Goal: Information Seeking & Learning: Learn about a topic

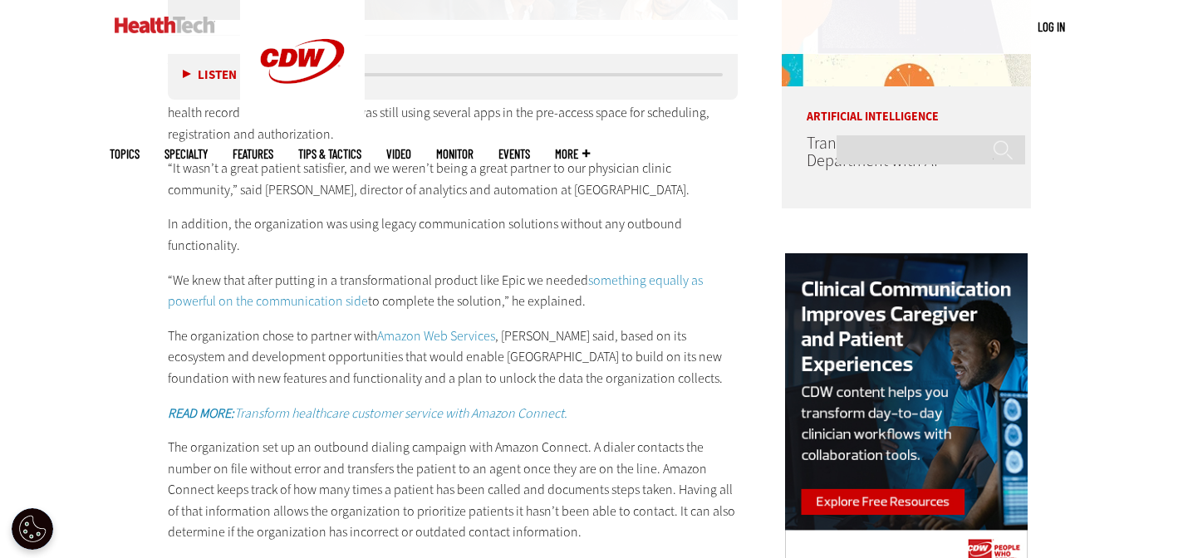
click at [555, 130] on p "In [DATE], [GEOGRAPHIC_DATA] in [GEOGRAPHIC_DATA], Fla., selected Epic as its g…" at bounding box center [453, 113] width 570 height 64
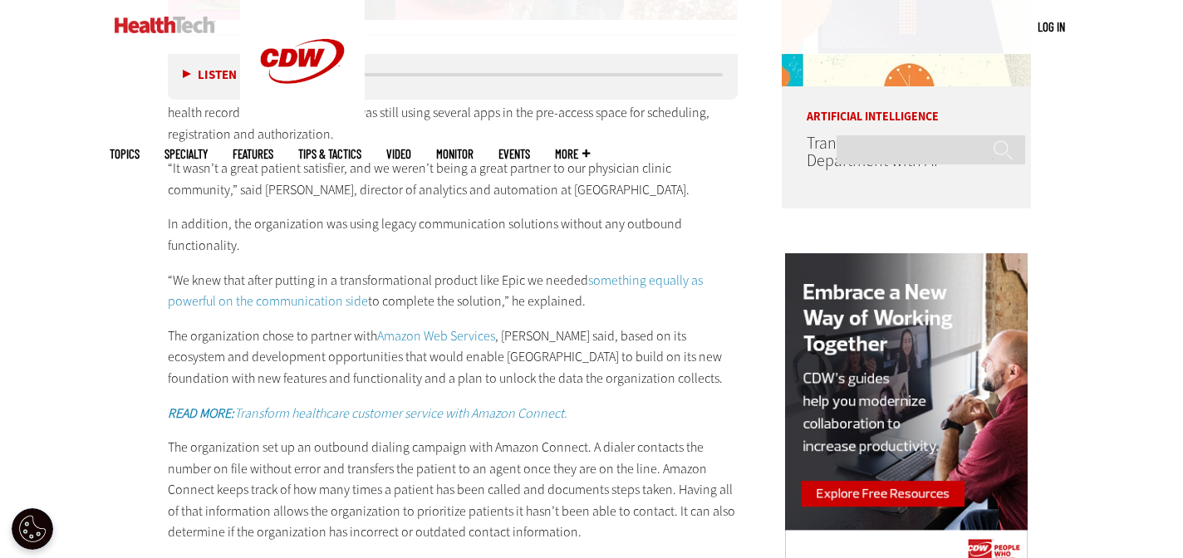
click at [468, 189] on p "“It wasn’t a great patient satisfier, and we weren’t being a great partner to o…" at bounding box center [453, 179] width 570 height 42
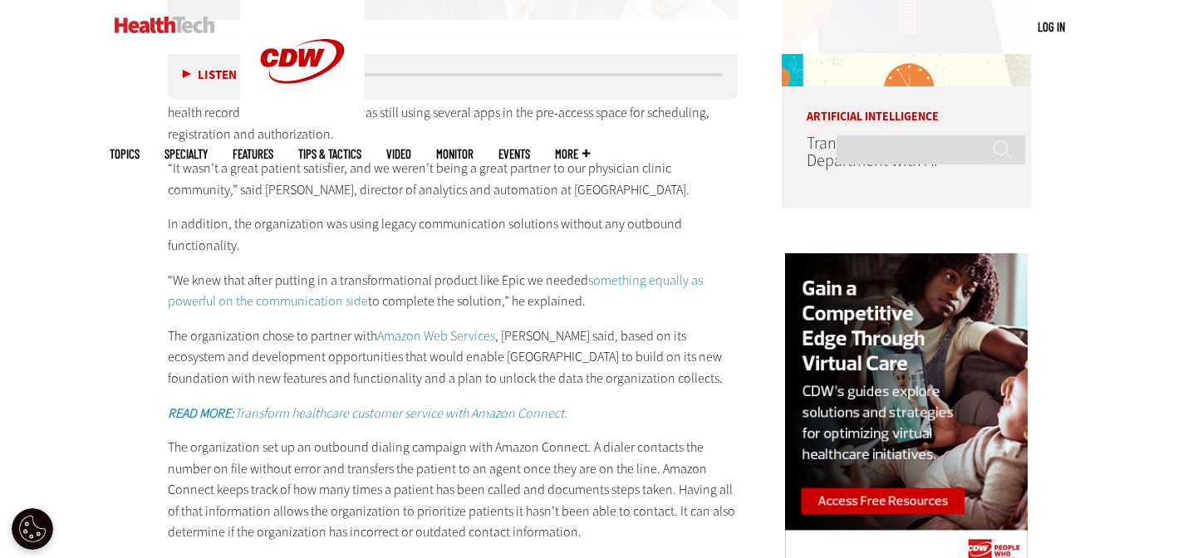
drag, startPoint x: 652, startPoint y: 232, endPoint x: 652, endPoint y: 220, distance: 11.6
click at [652, 230] on p "In addition, the organization was using legacy communication solutions without …" at bounding box center [453, 234] width 570 height 42
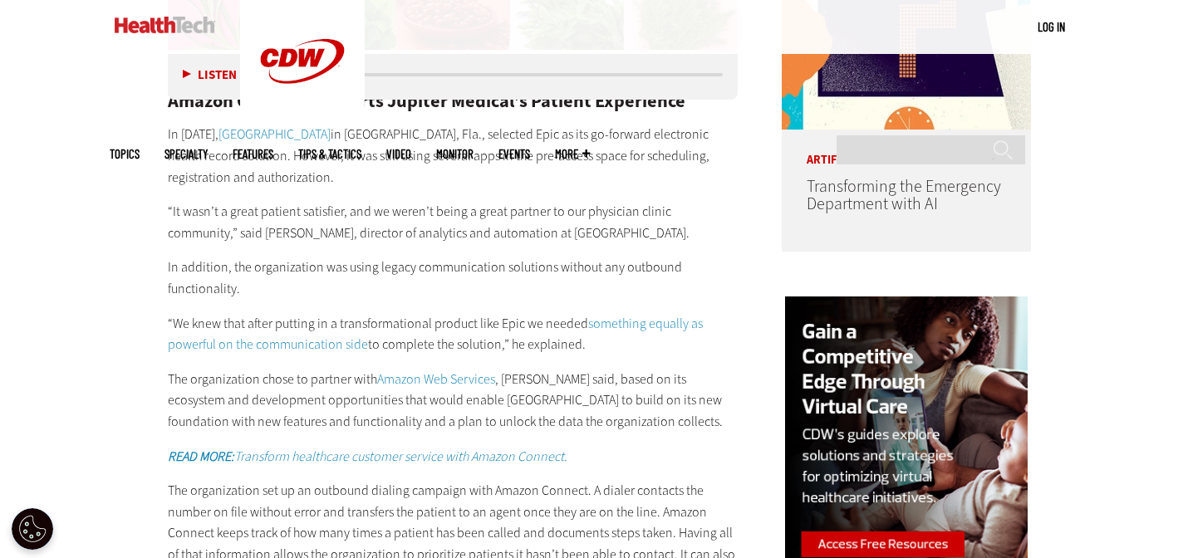
scroll to position [1336, 0]
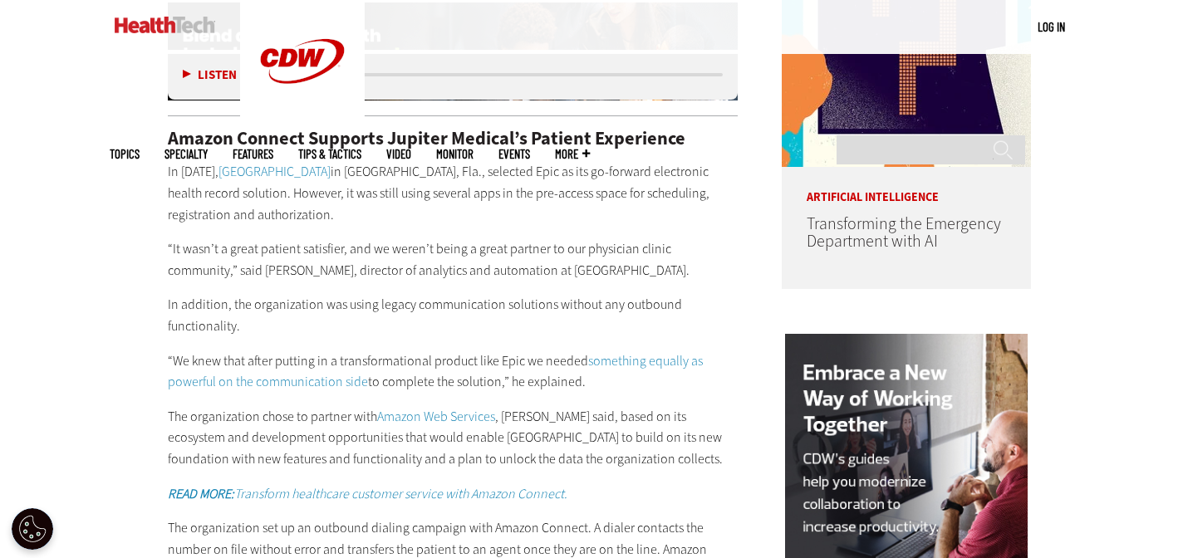
click at [351, 140] on h2 "Amazon Connect Supports Jupiter Medical’s Patient Experience" at bounding box center [453, 139] width 570 height 18
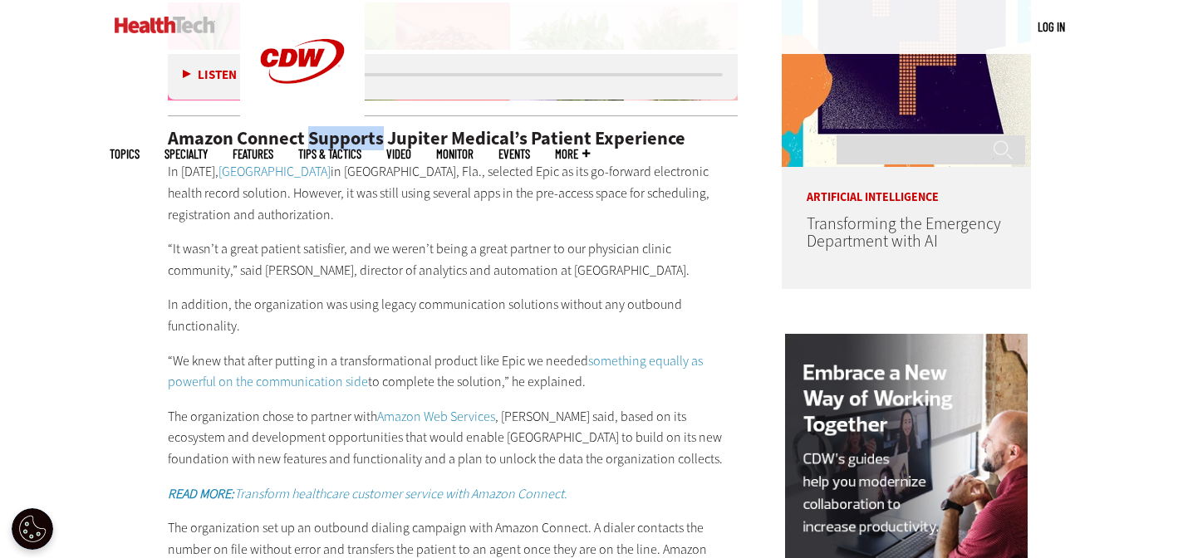
click at [351, 140] on h2 "Amazon Connect Supports Jupiter Medical’s Patient Experience" at bounding box center [453, 139] width 570 height 18
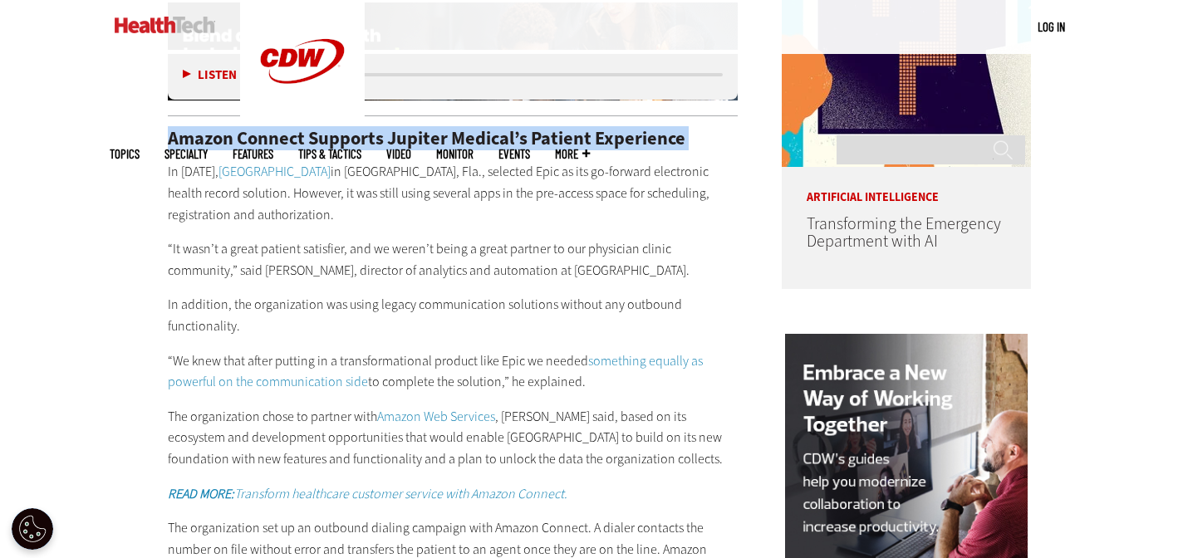
click at [351, 140] on h2 "Amazon Connect Supports Jupiter Medical’s Patient Experience" at bounding box center [453, 139] width 570 height 18
copy div "Amazon Connect Supports Jupiter Medical’s Patient Experience"
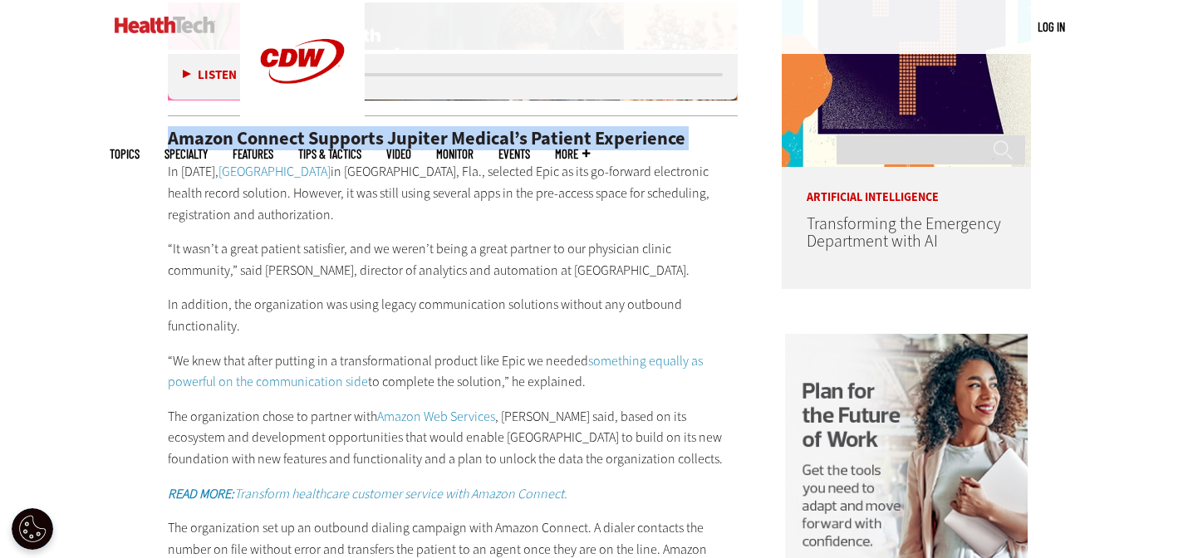
click at [674, 352] on link "something equally as powerful on the communication side" at bounding box center [435, 371] width 535 height 39
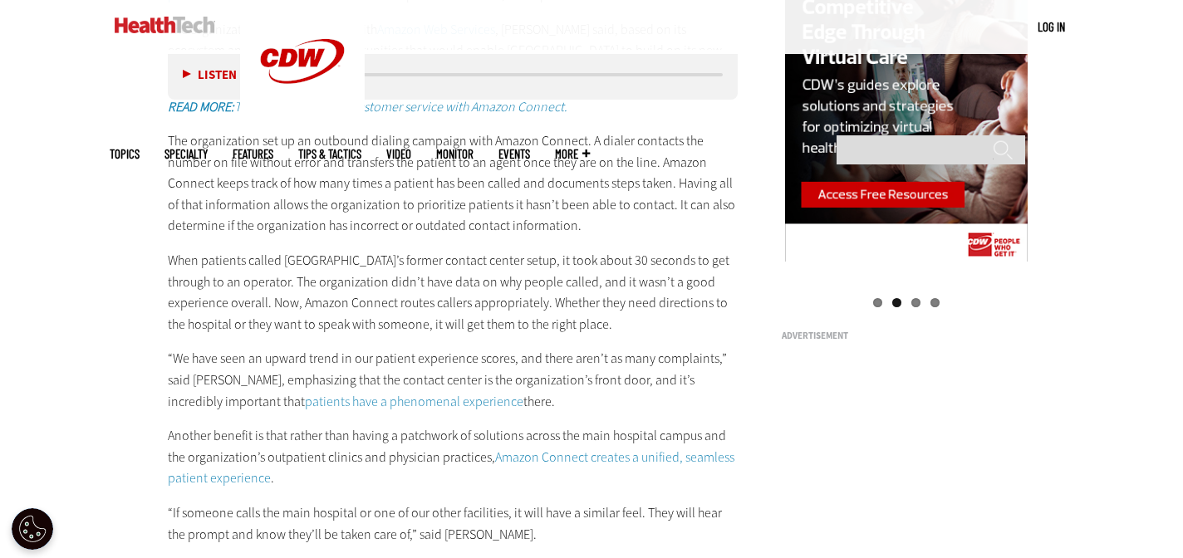
scroll to position [1724, 0]
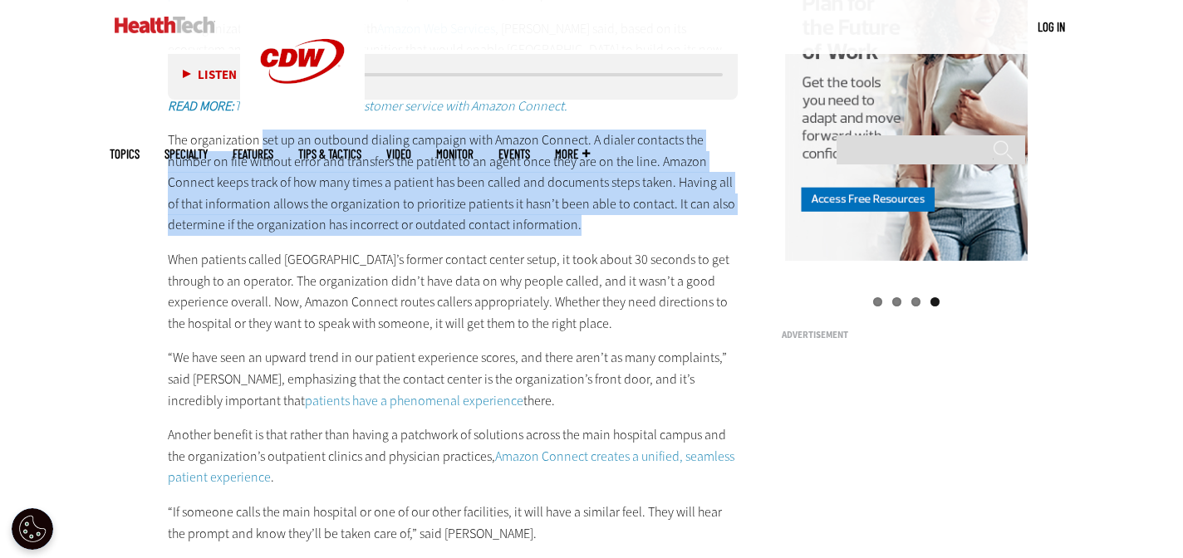
drag, startPoint x: 262, startPoint y: 129, endPoint x: 584, endPoint y: 219, distance: 334.7
click at [584, 219] on p "The organization set up an outbound dialing campaign with Amazon Connect. A dia…" at bounding box center [453, 183] width 570 height 106
copy p "set up an outbound dialing campaign with Amazon Connect. A dialer contacts the …"
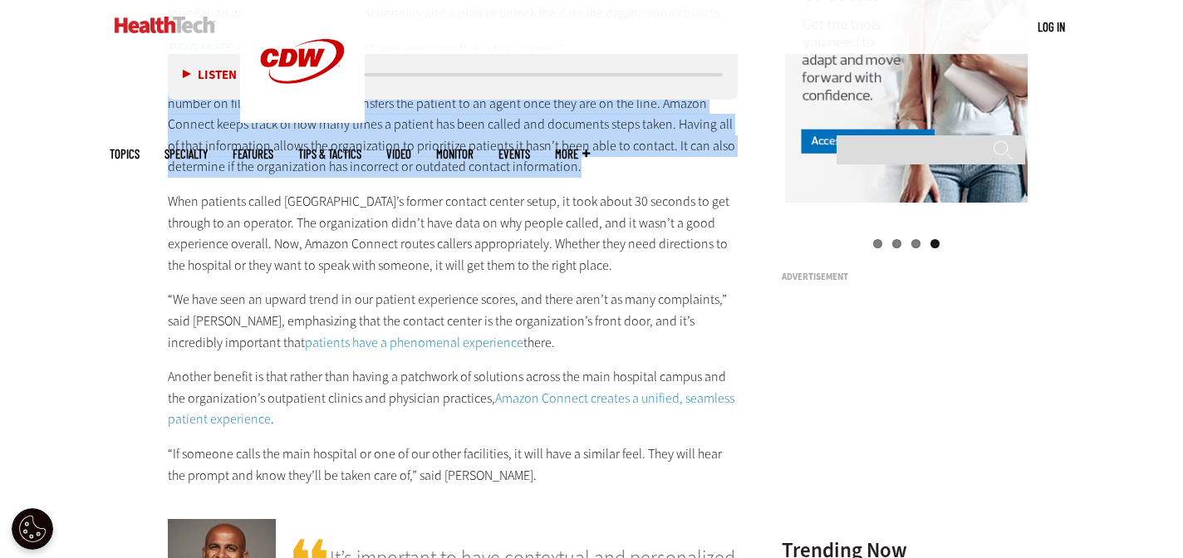
scroll to position [1788, 0]
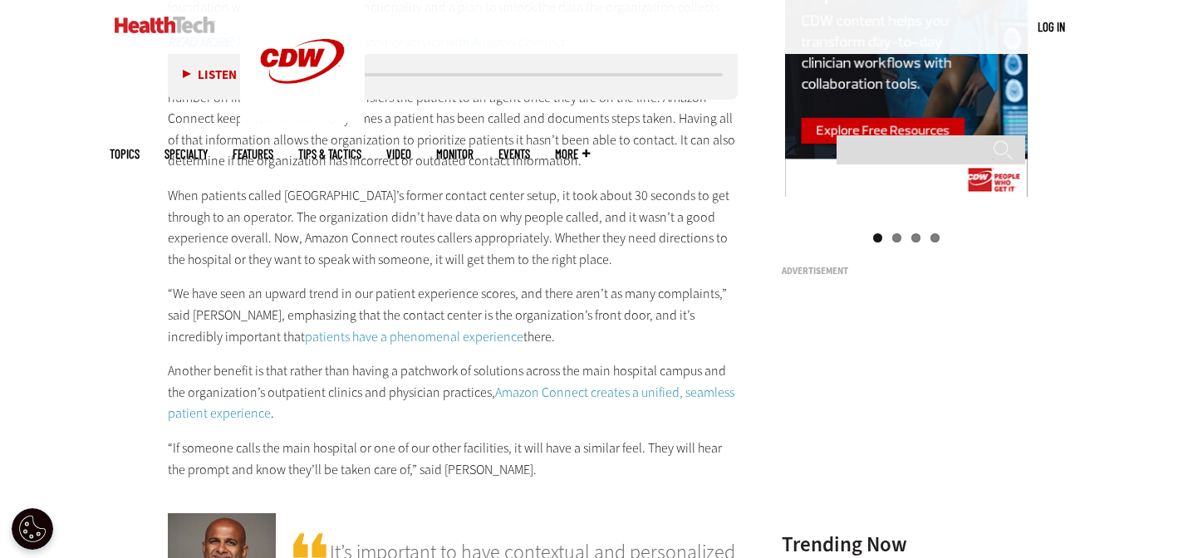
click at [255, 219] on p "When patients called [GEOGRAPHIC_DATA]’s former contact center setup, it took a…" at bounding box center [453, 227] width 570 height 85
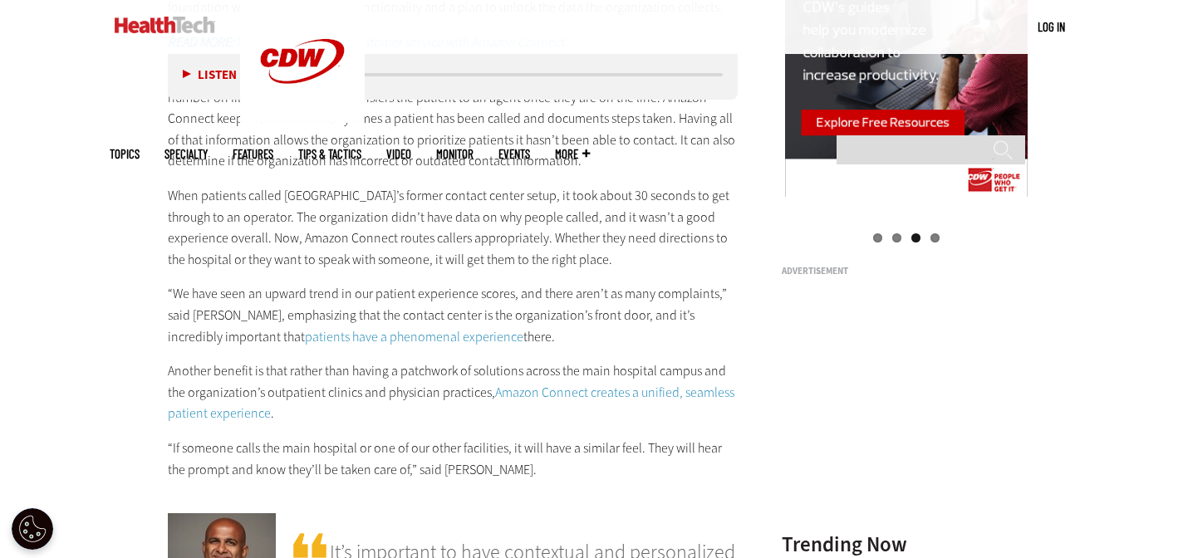
drag, startPoint x: 204, startPoint y: 182, endPoint x: 614, endPoint y: 246, distance: 414.4
click at [614, 246] on p "When patients called [GEOGRAPHIC_DATA]’s former contact center setup, it took a…" at bounding box center [453, 227] width 570 height 85
copy p "patients called [GEOGRAPHIC_DATA]’s former contact center setup, it took about …"
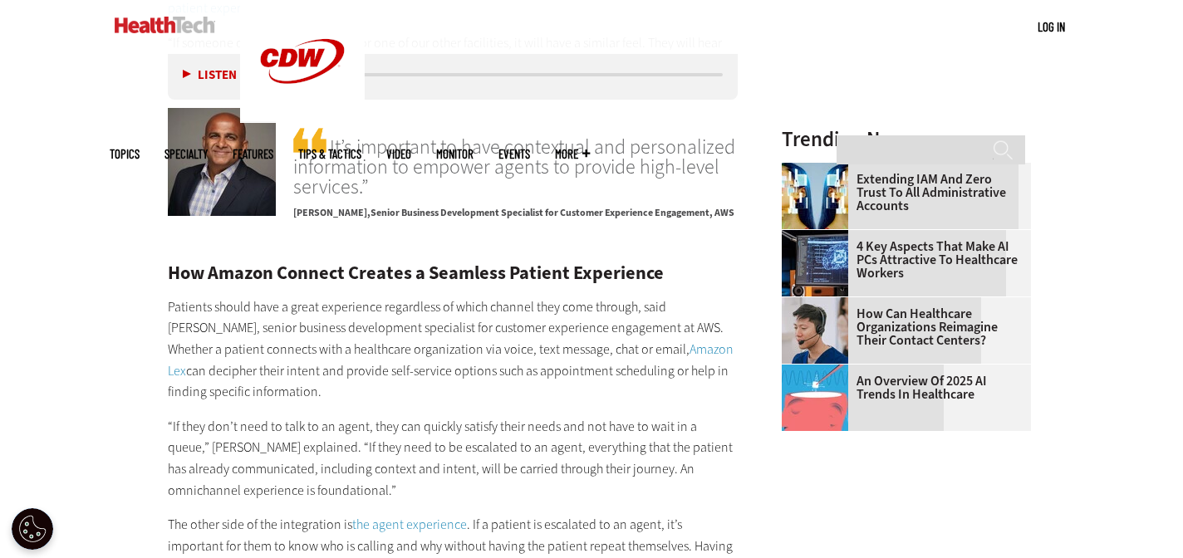
scroll to position [2198, 0]
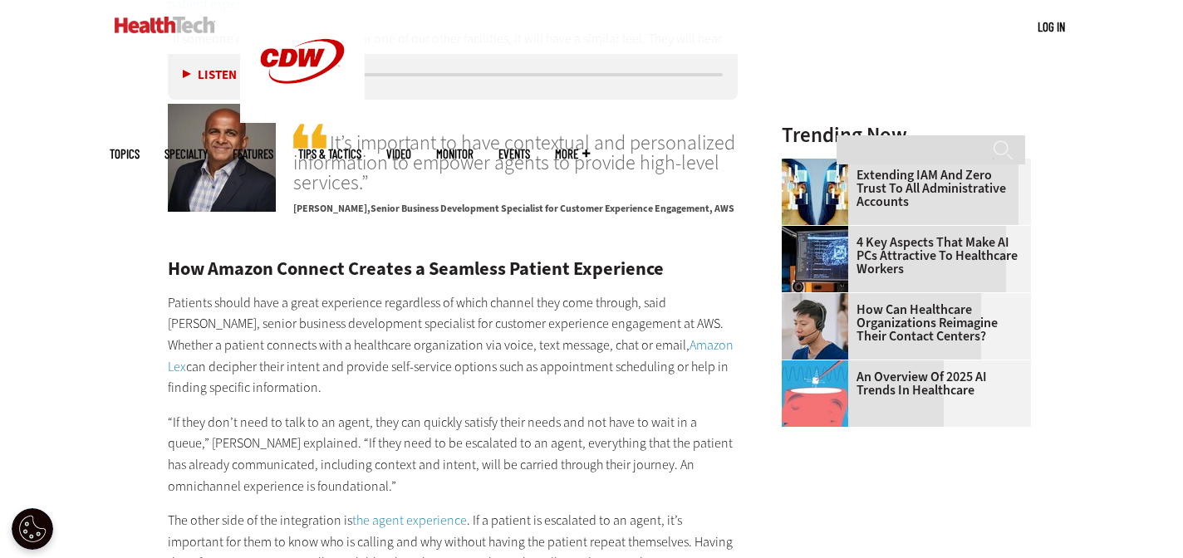
drag, startPoint x: 630, startPoint y: 301, endPoint x: 669, endPoint y: 365, distance: 74.9
click at [669, 365] on p "Patients should have a great experience regardless of which channel they come t…" at bounding box center [453, 345] width 570 height 106
copy p "hether a patient connects with a healthcare organization via voice, text messag…"
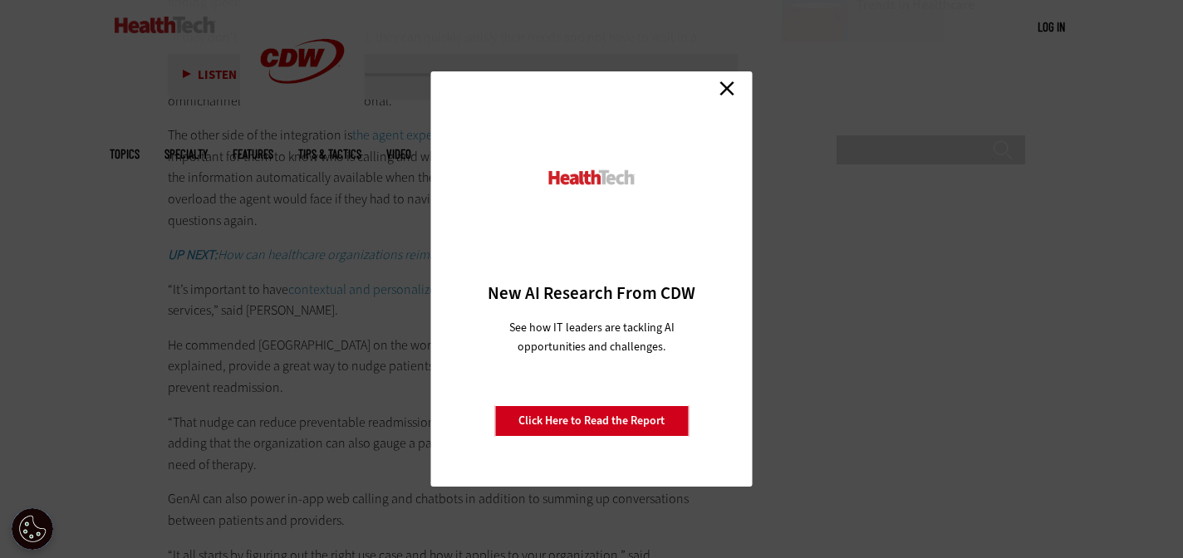
scroll to position [2585, 0]
click at [723, 82] on link "Close" at bounding box center [726, 88] width 25 height 25
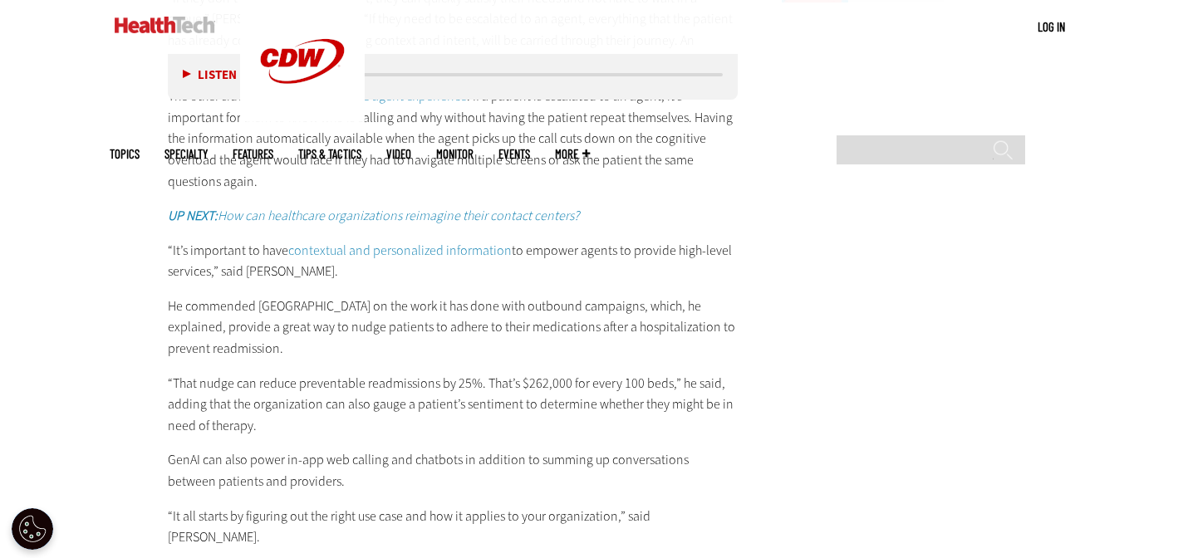
scroll to position [2628, 0]
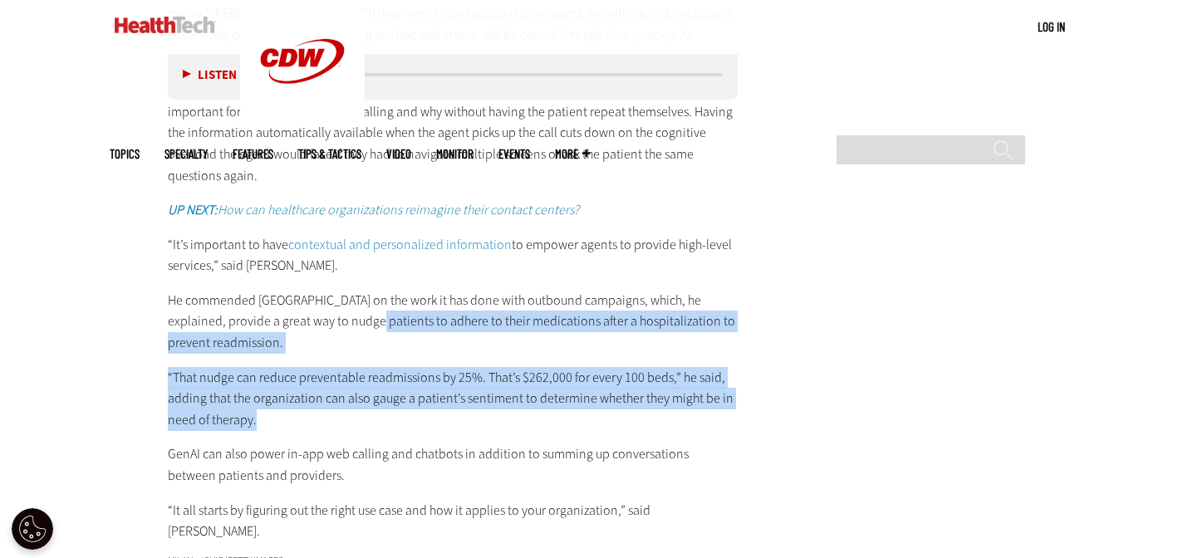
drag, startPoint x: 347, startPoint y: 268, endPoint x: 371, endPoint y: 360, distance: 95.3
click at [371, 360] on div "How Amazon Connect Creates a Seamless Patient Experience Patients should have a…" at bounding box center [453, 186] width 570 height 712
copy div "nudge patients to adhere to their medications after a hospitalization to preven…"
